Goal: Task Accomplishment & Management: Manage account settings

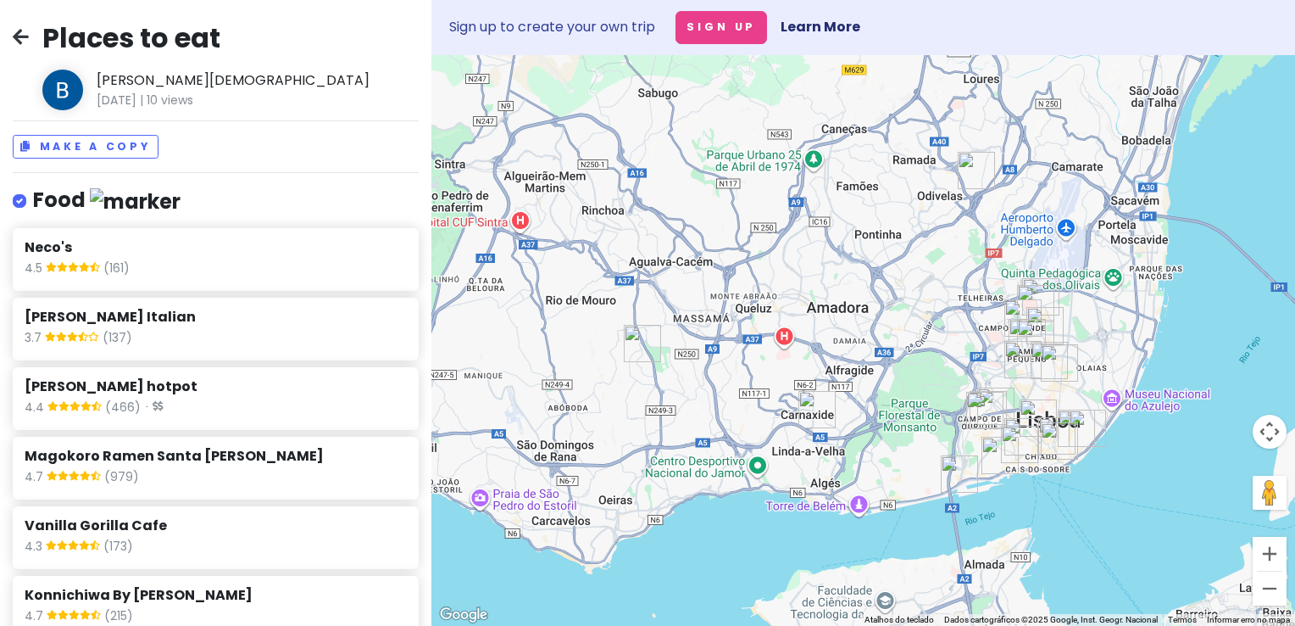
click at [14, 36] on icon at bounding box center [21, 37] width 16 height 14
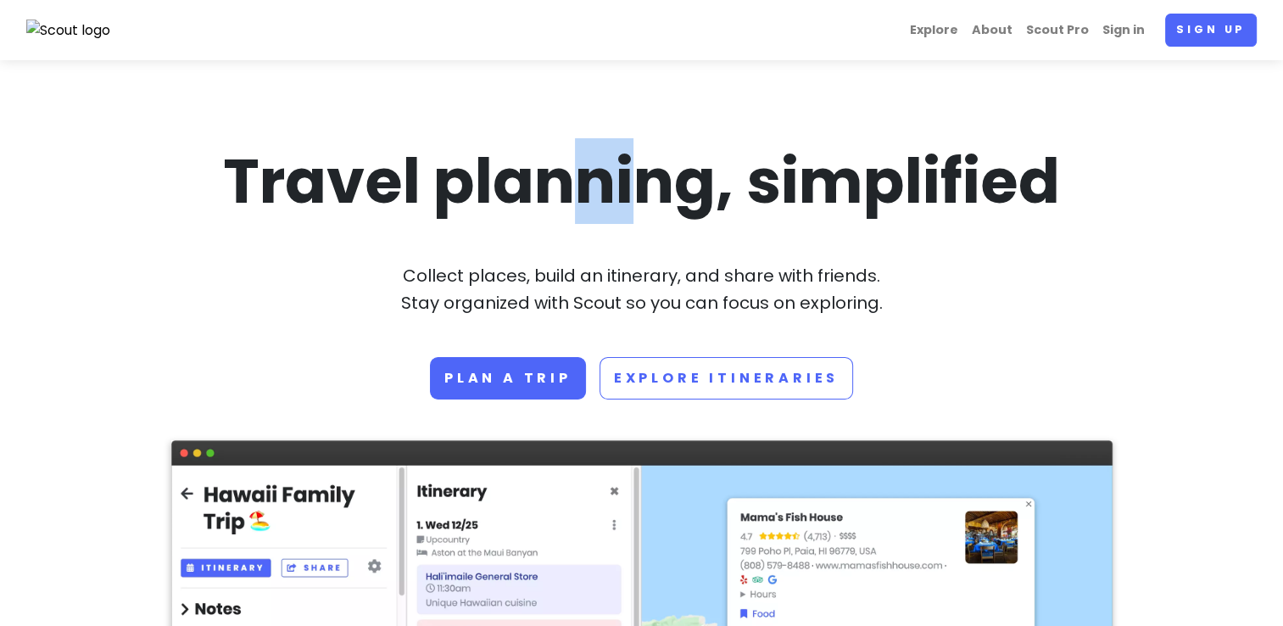
click at [723, 199] on h1 "Travel planning, simplified" at bounding box center [641, 182] width 941 height 80
click at [1194, 25] on link "Sign up" at bounding box center [1211, 30] width 92 height 33
click at [1132, 28] on link "Sign in" at bounding box center [1123, 30] width 56 height 33
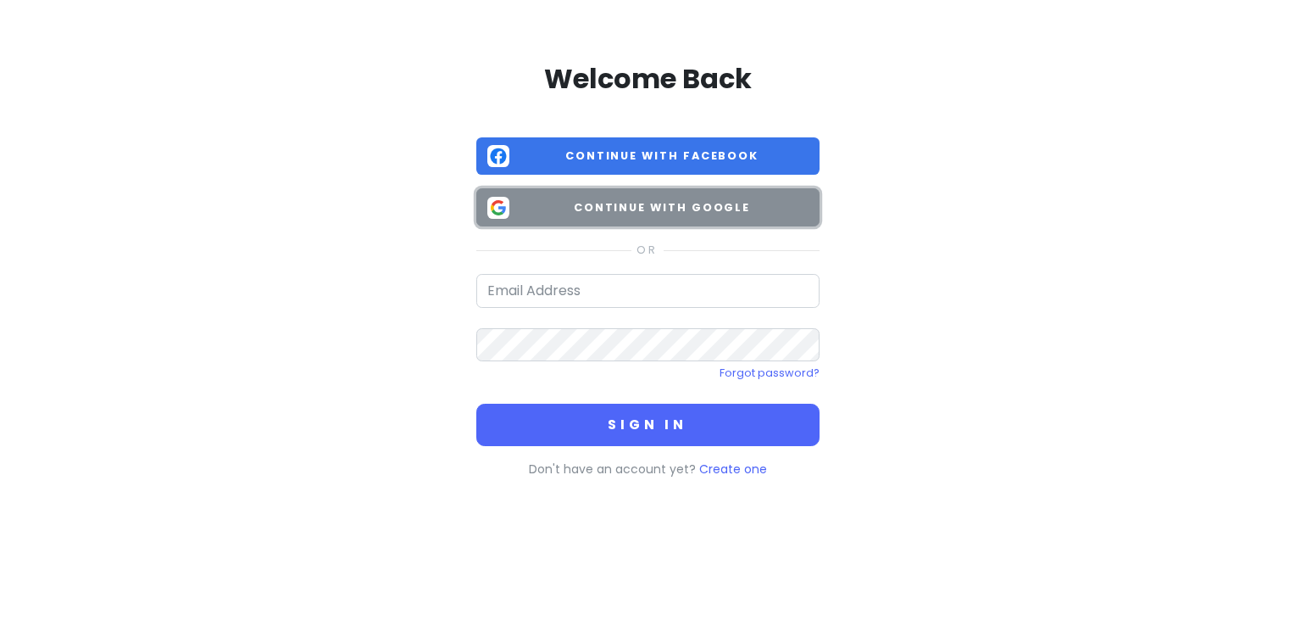
click at [671, 221] on button "Continue with Google" at bounding box center [647, 207] width 343 height 38
